Goal: Check status: Check status

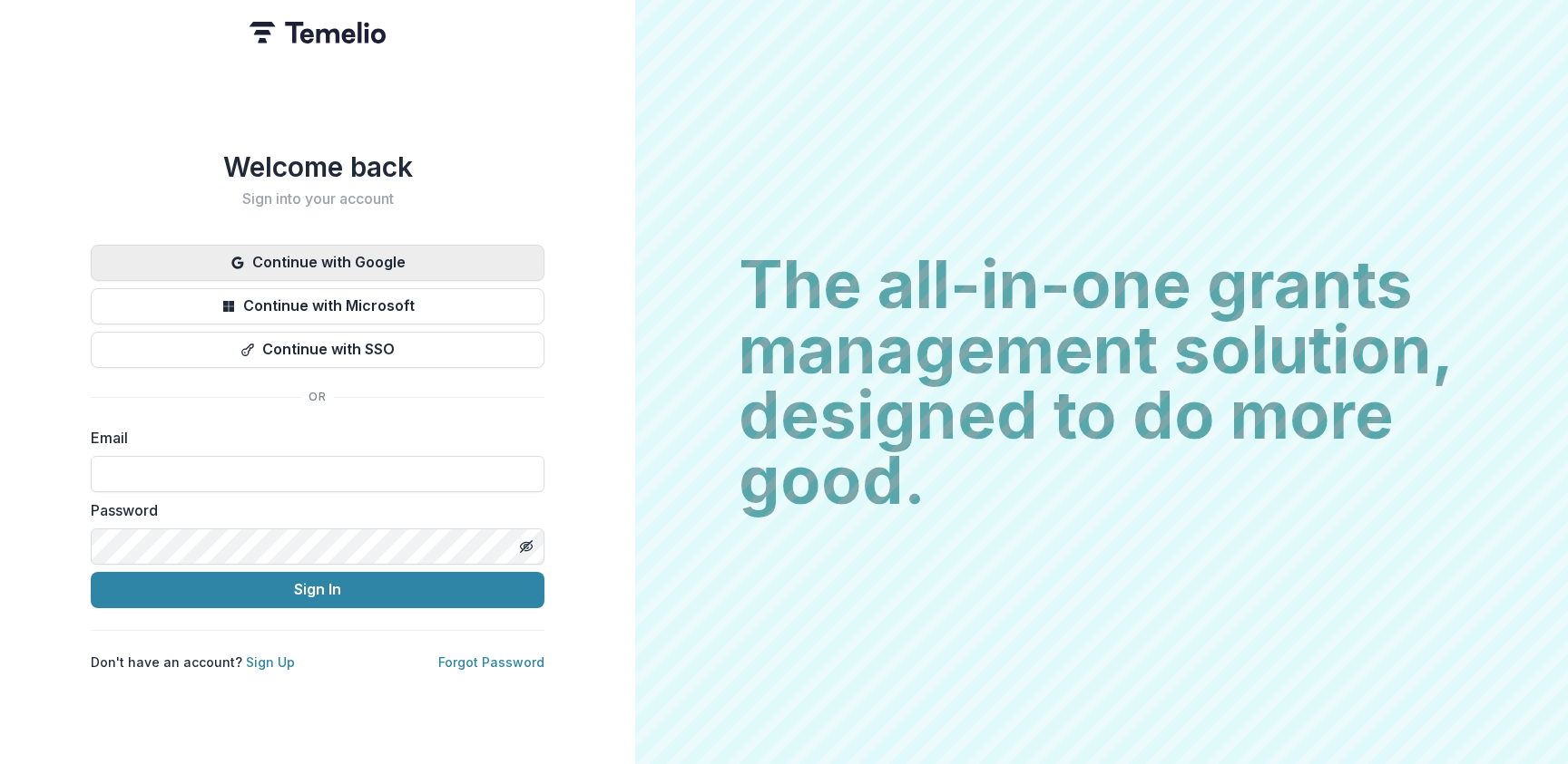
click at [364, 251] on button "Continue with Google" at bounding box center [317, 263] width 454 height 37
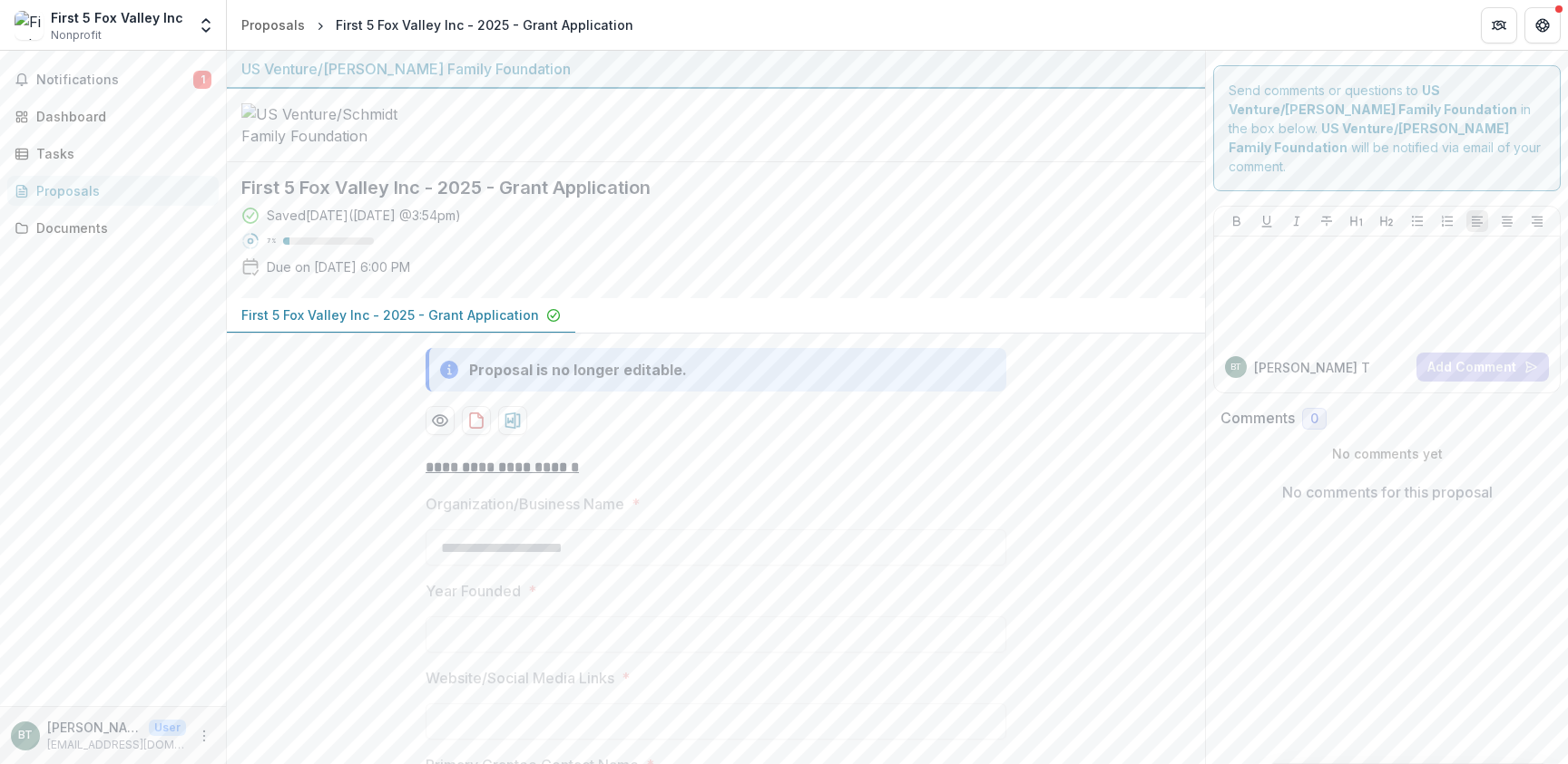
click at [329, 325] on p "First 5 Fox Valley Inc - 2025 - Grant Application" at bounding box center [390, 315] width 298 height 19
click at [358, 325] on p "First 5 Fox Valley Inc - 2025 - Grant Application" at bounding box center [390, 315] width 298 height 19
click at [51, 112] on div "Dashboard" at bounding box center [121, 116] width 168 height 19
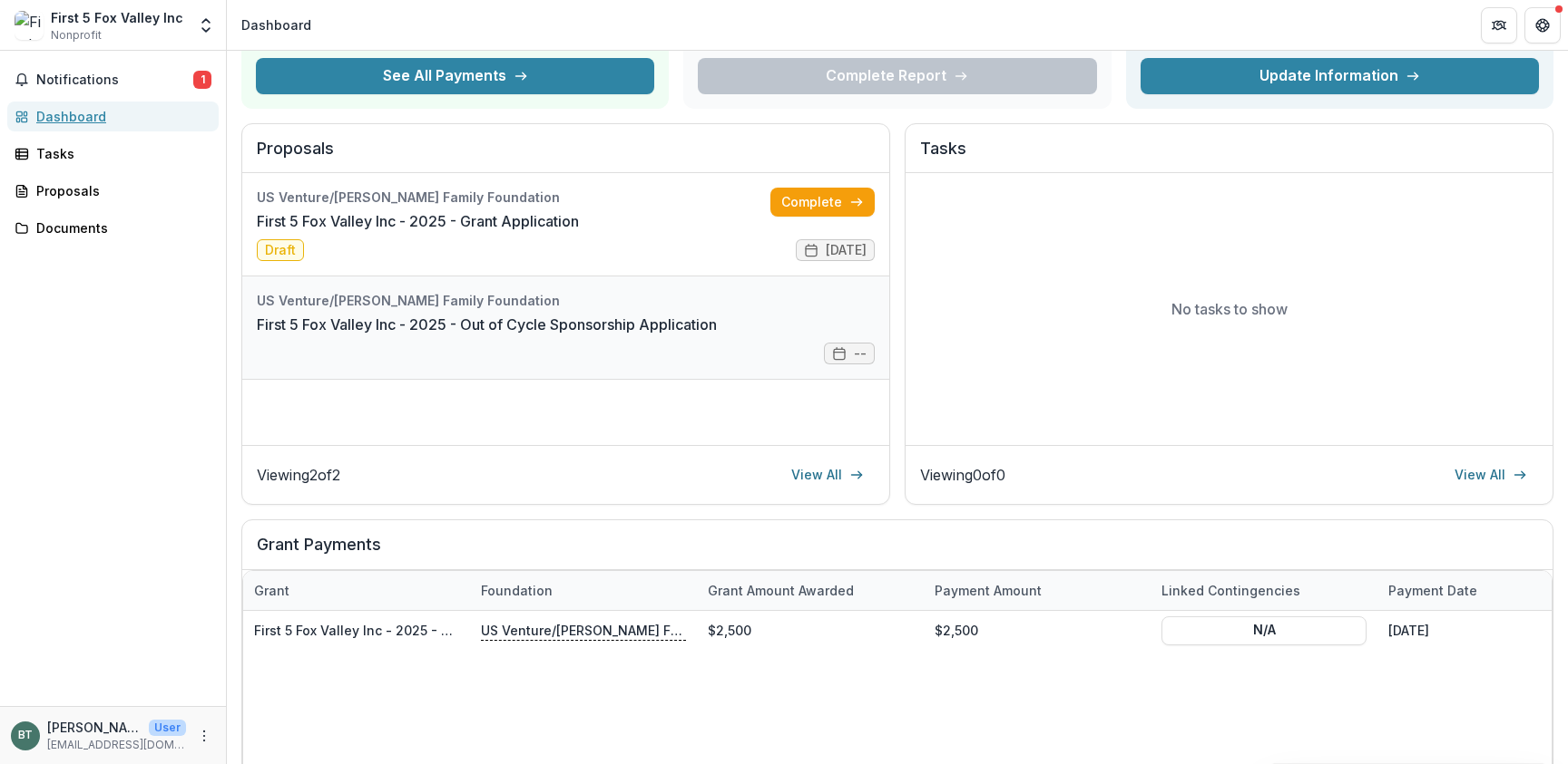
scroll to position [150, 0]
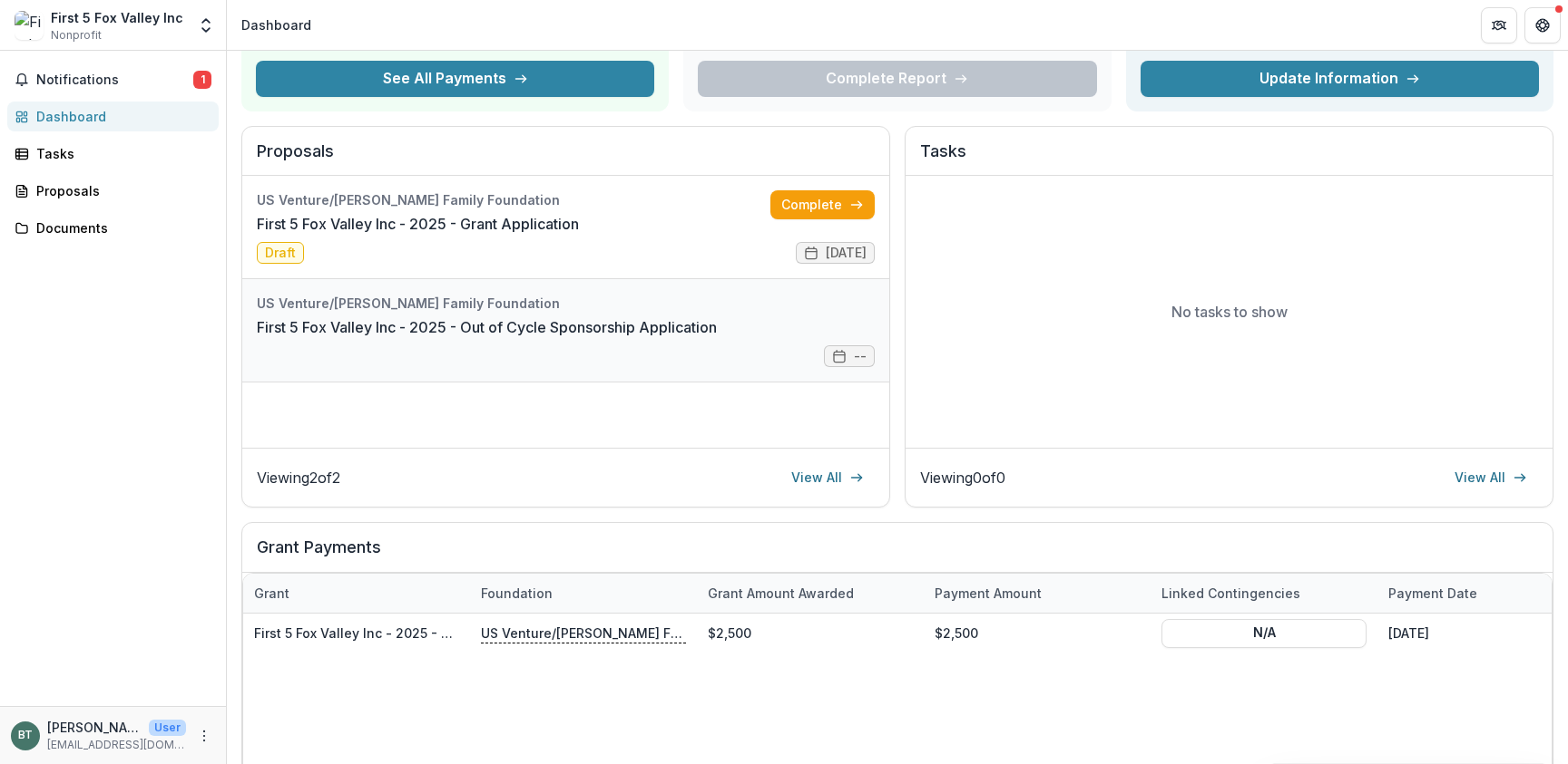
click at [522, 325] on link "First 5 Fox Valley Inc - 2025 - Out of Cycle Sponsorship Application" at bounding box center [487, 328] width 460 height 22
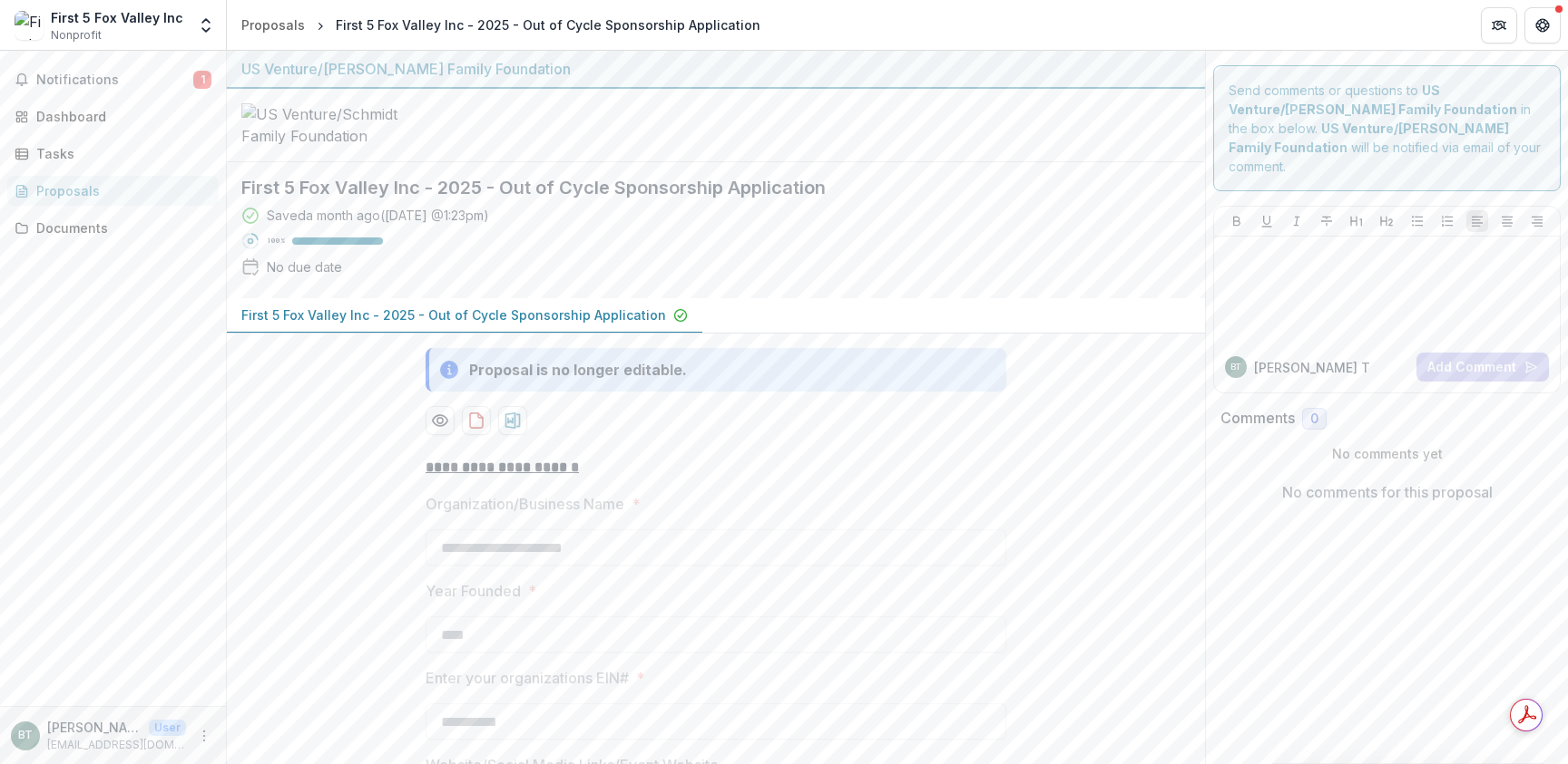
click at [55, 197] on div "Proposals" at bounding box center [121, 191] width 168 height 19
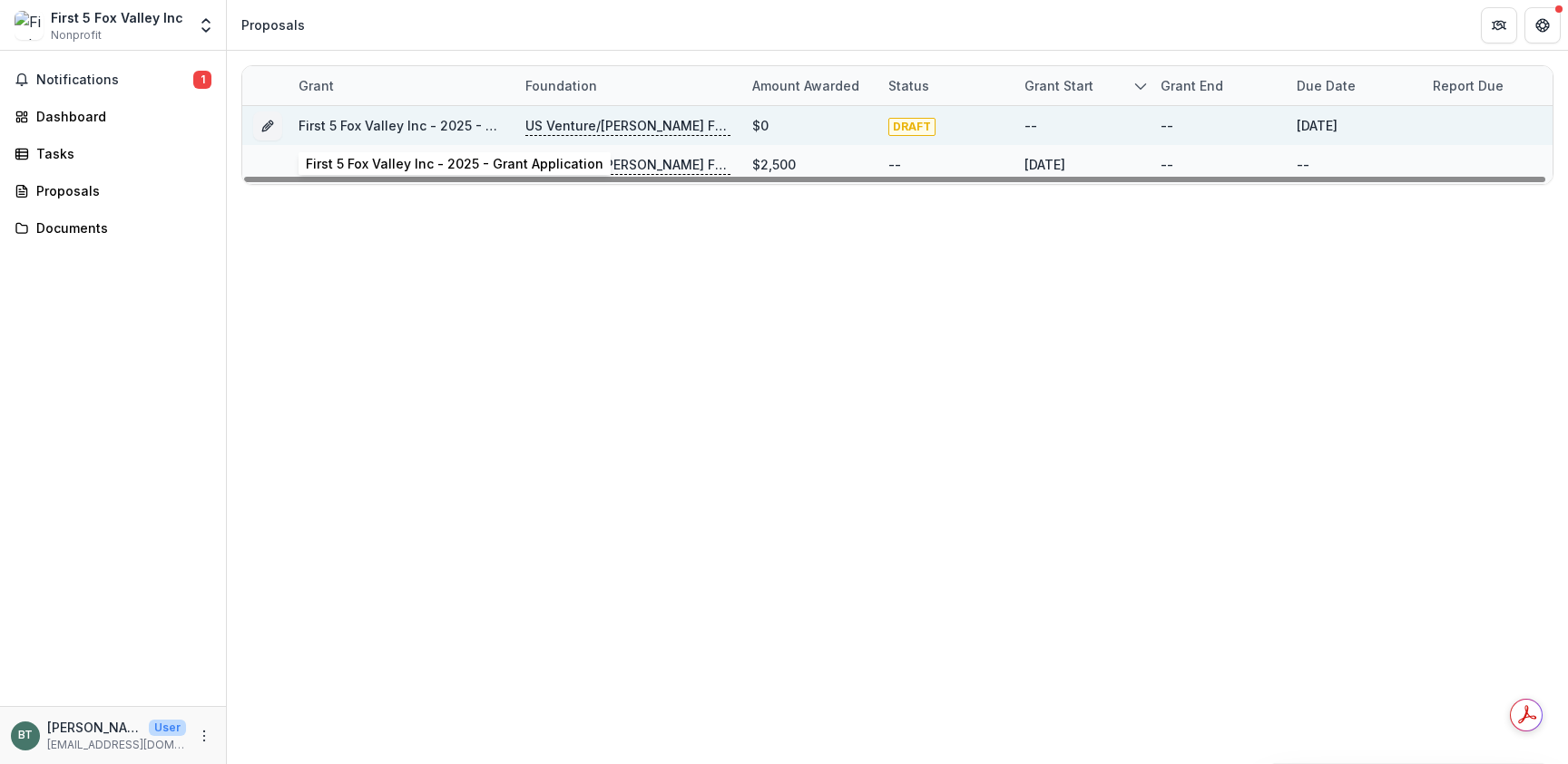
click at [423, 126] on link "First 5 Fox Valley Inc - 2025 - Grant Application" at bounding box center [447, 125] width 298 height 16
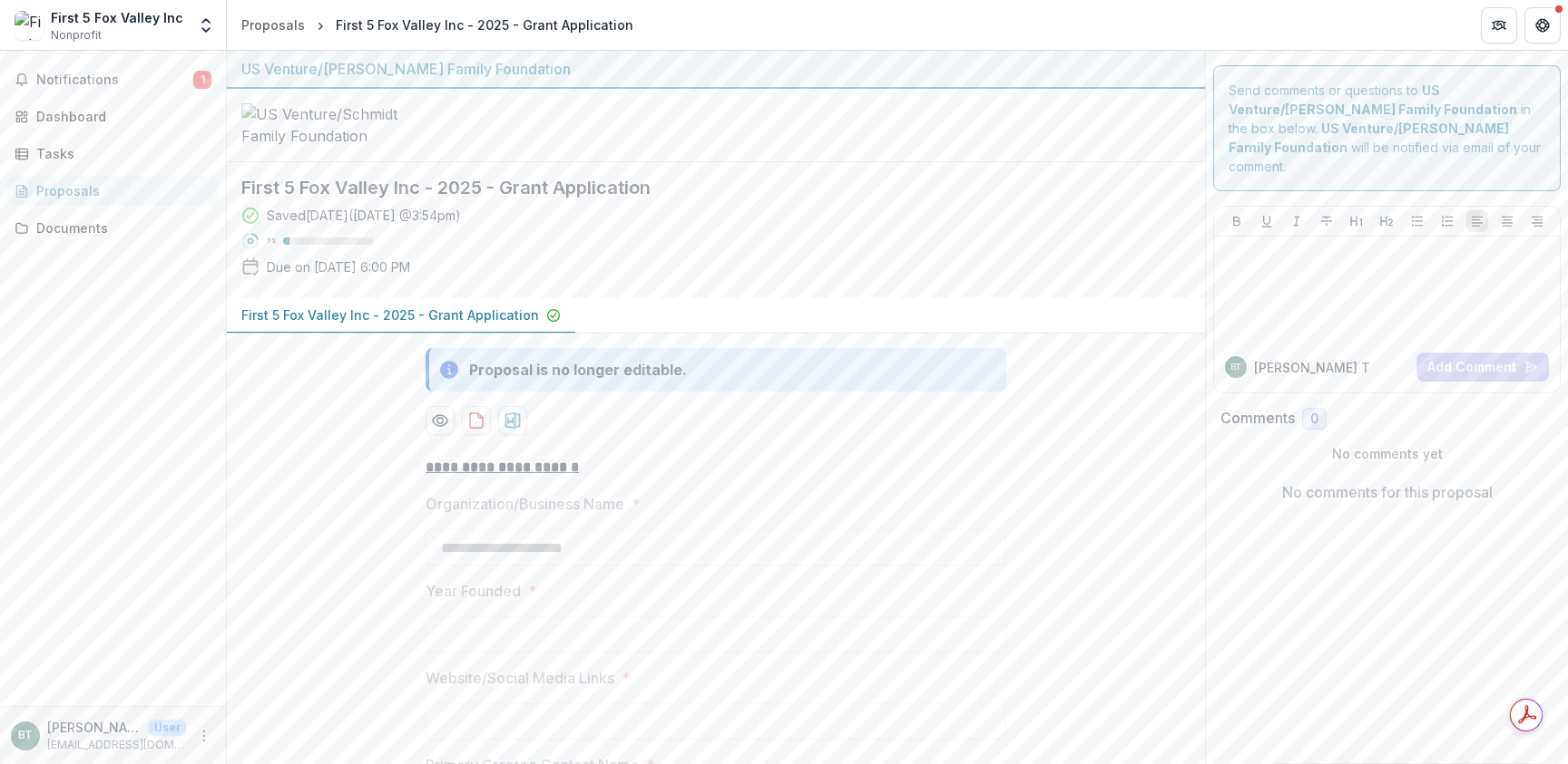
click at [470, 475] on u "**********" at bounding box center [502, 467] width 153 height 14
click at [125, 78] on span "Notifications" at bounding box center [115, 79] width 157 height 16
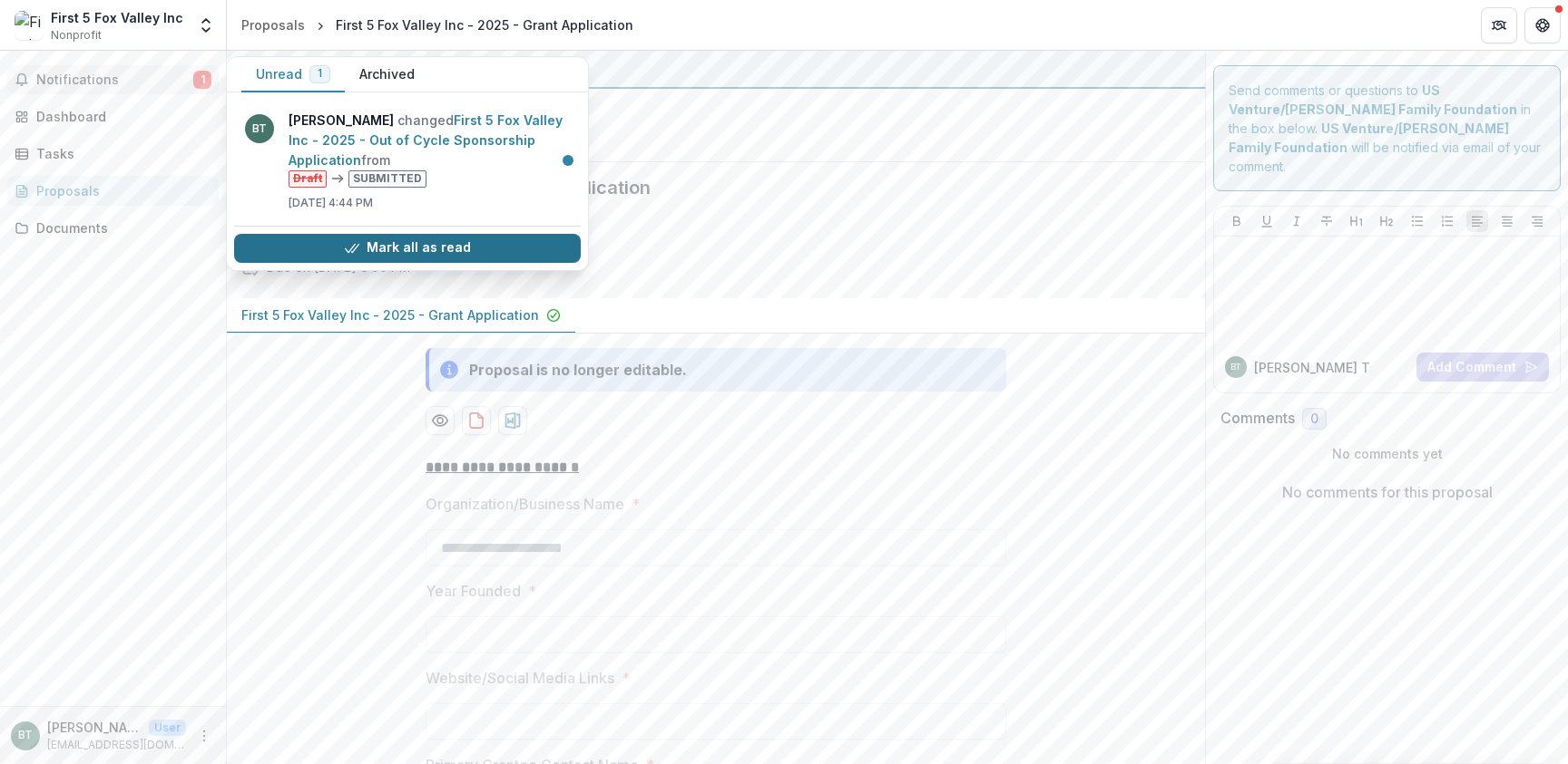
click at [383, 243] on button "Mark all as read" at bounding box center [406, 248] width 346 height 29
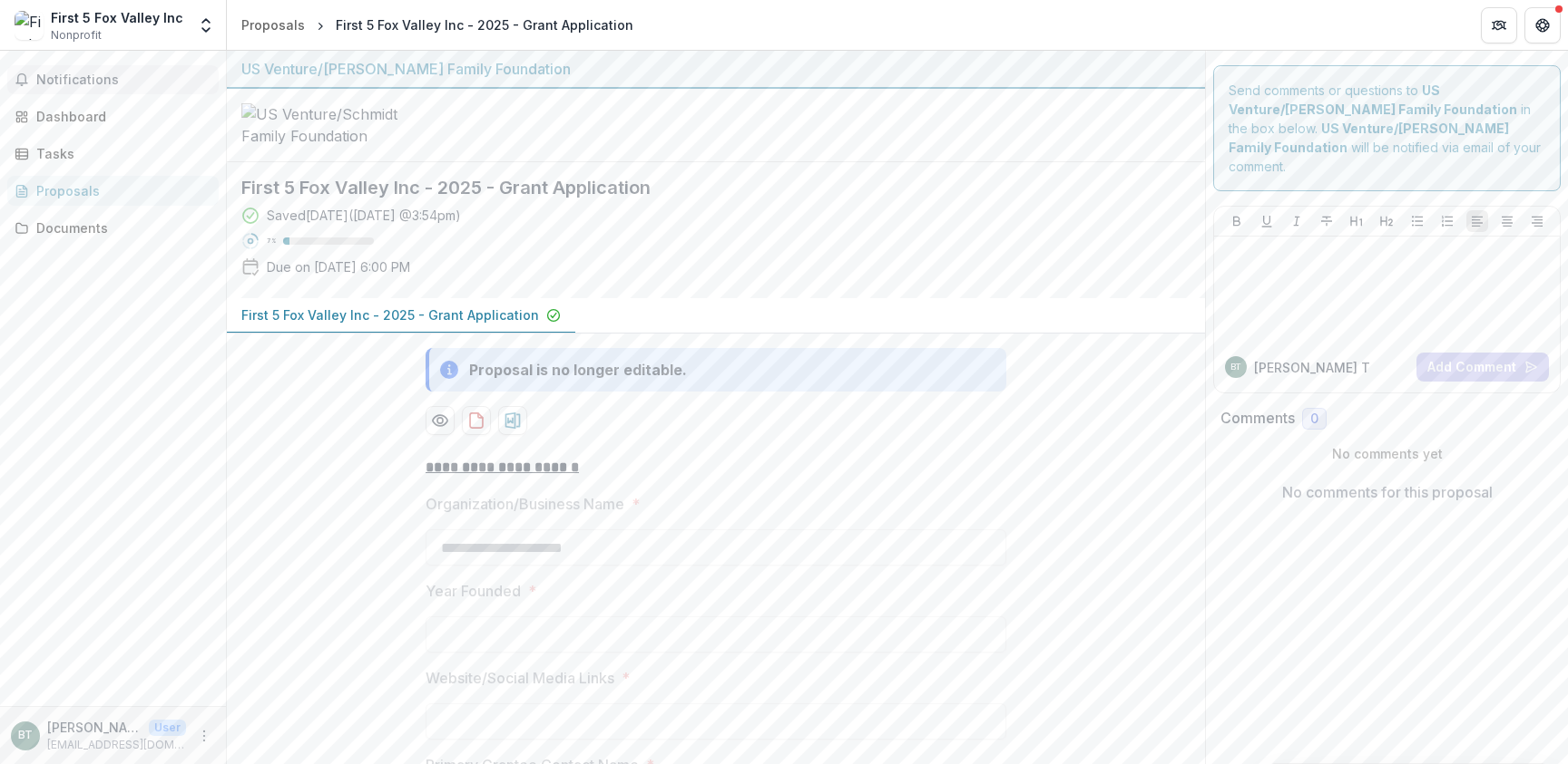
click at [701, 228] on div "Saved 3 months ago ( July 9, 2025 @ 3:54pm ) 7 % Due on Jul 25, 2025, 6:00 PM" at bounding box center [700, 245] width 920 height 78
